Goal: Find specific page/section: Find specific page/section

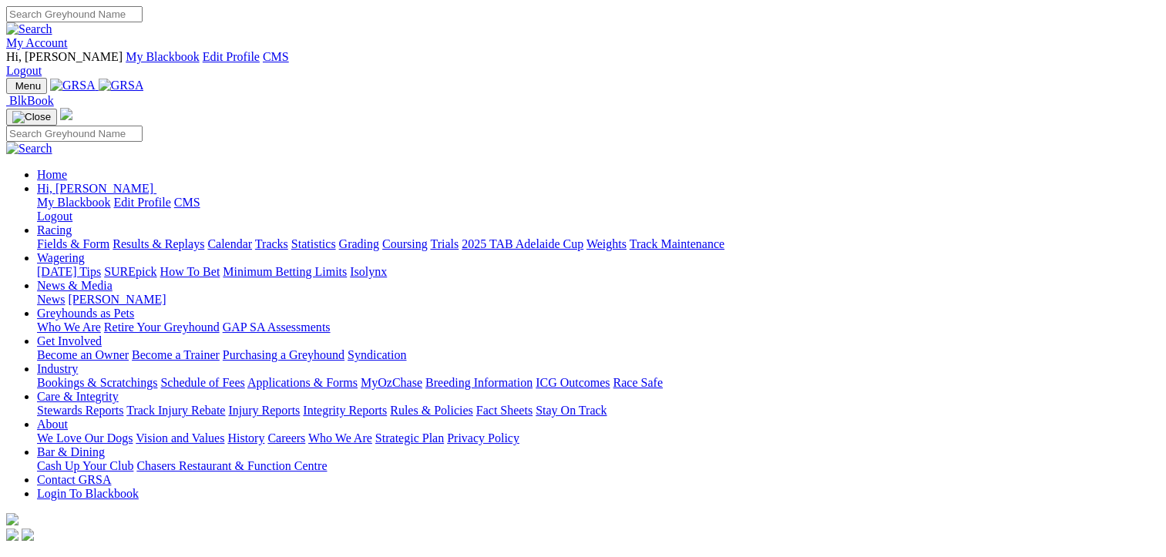
click at [252, 237] on link "Calendar" at bounding box center [229, 243] width 45 height 13
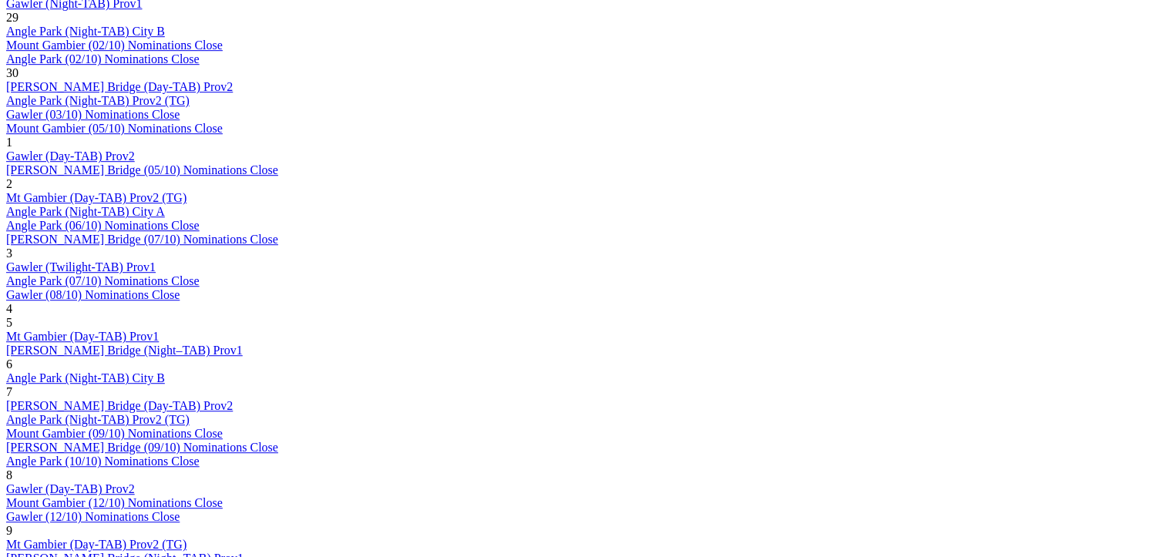
scroll to position [1001, 0]
